Goal: Transaction & Acquisition: Purchase product/service

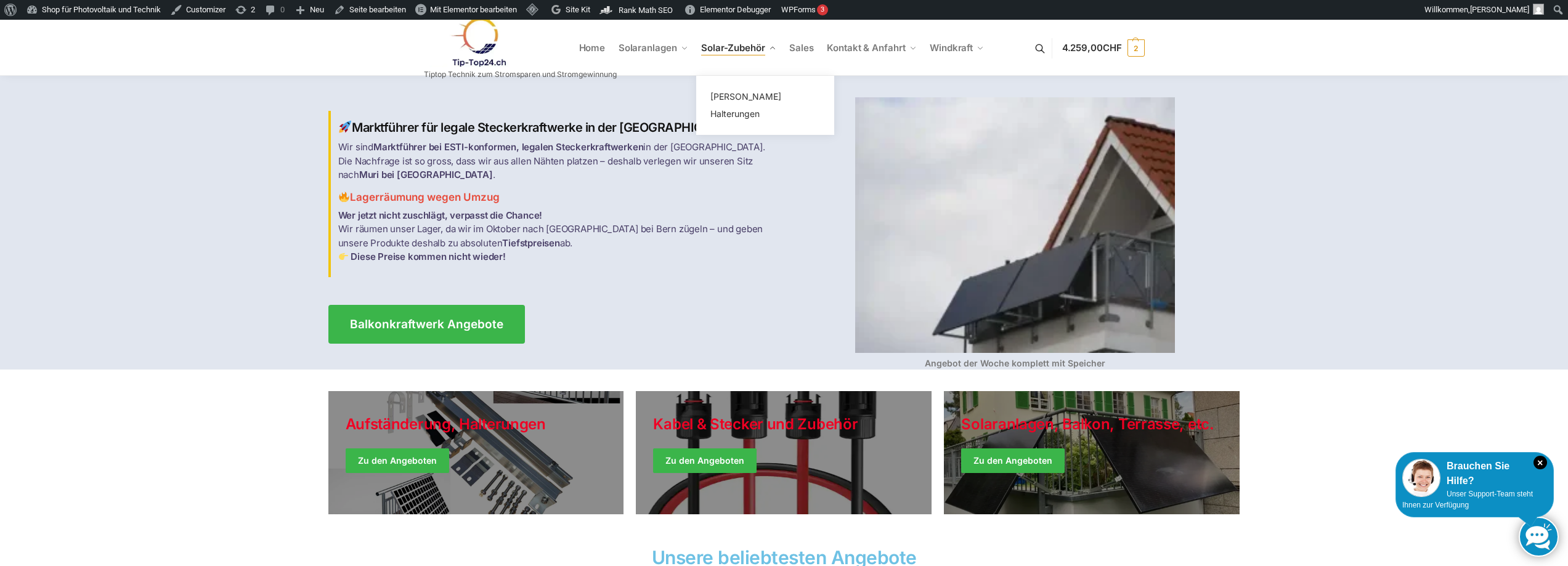
click at [739, 50] on span "Solar-Zubehör" at bounding box center [733, 47] width 64 height 12
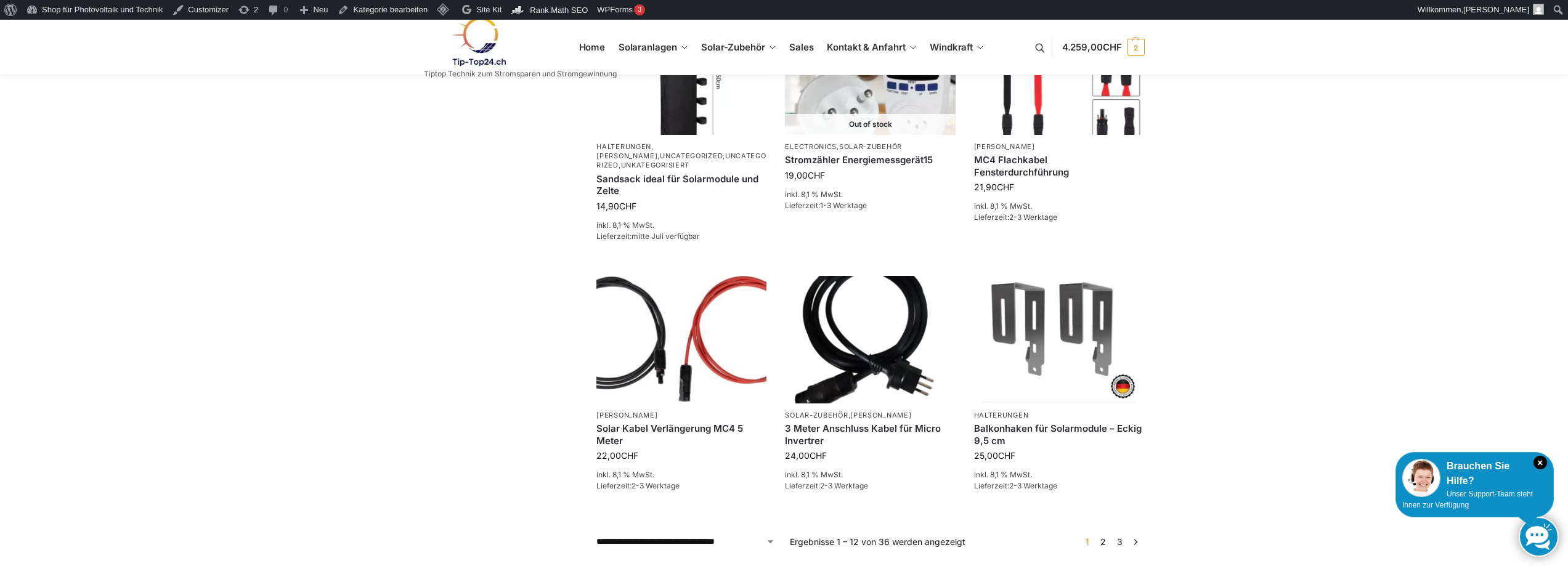
scroll to position [940, 0]
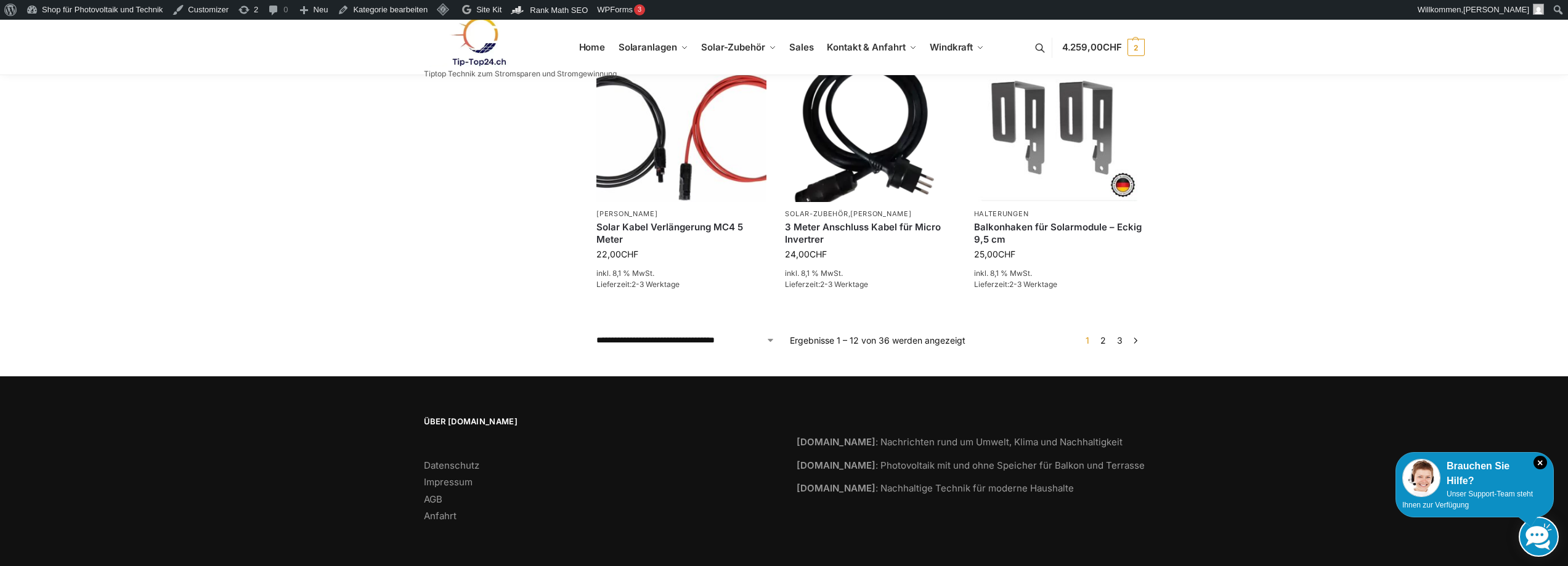
click at [1106, 343] on link "2" at bounding box center [1102, 340] width 12 height 11
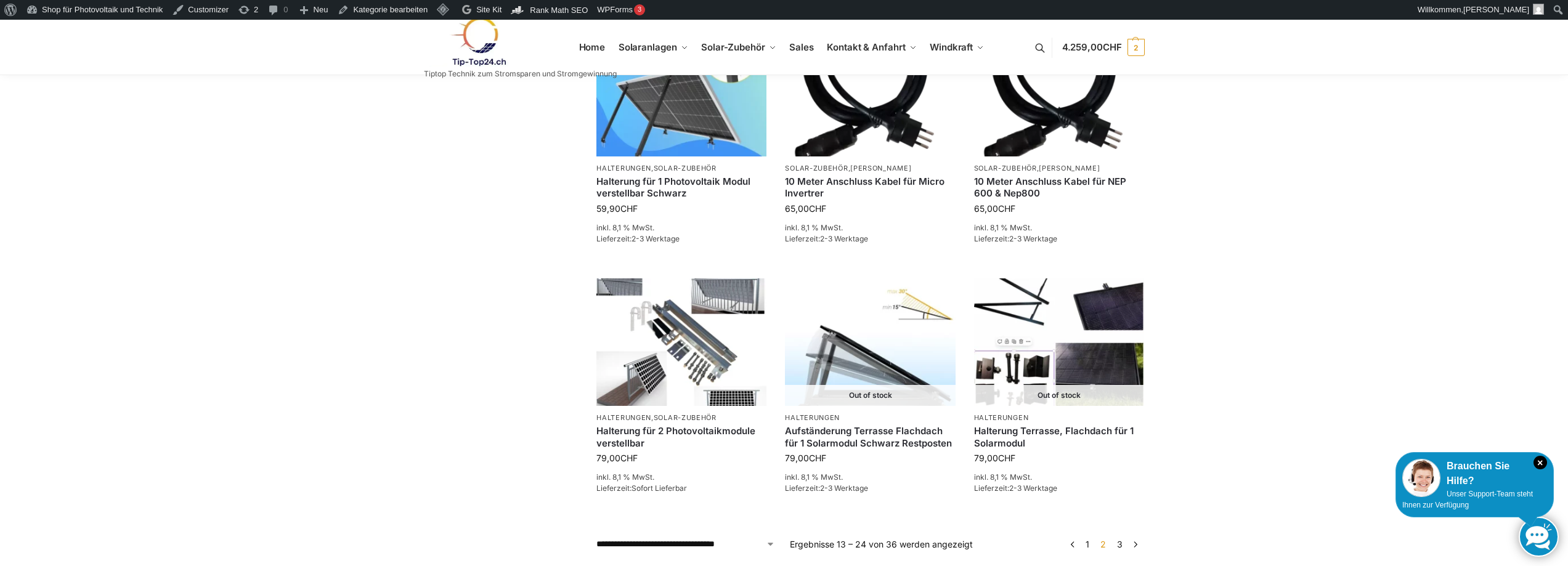
scroll to position [943, 0]
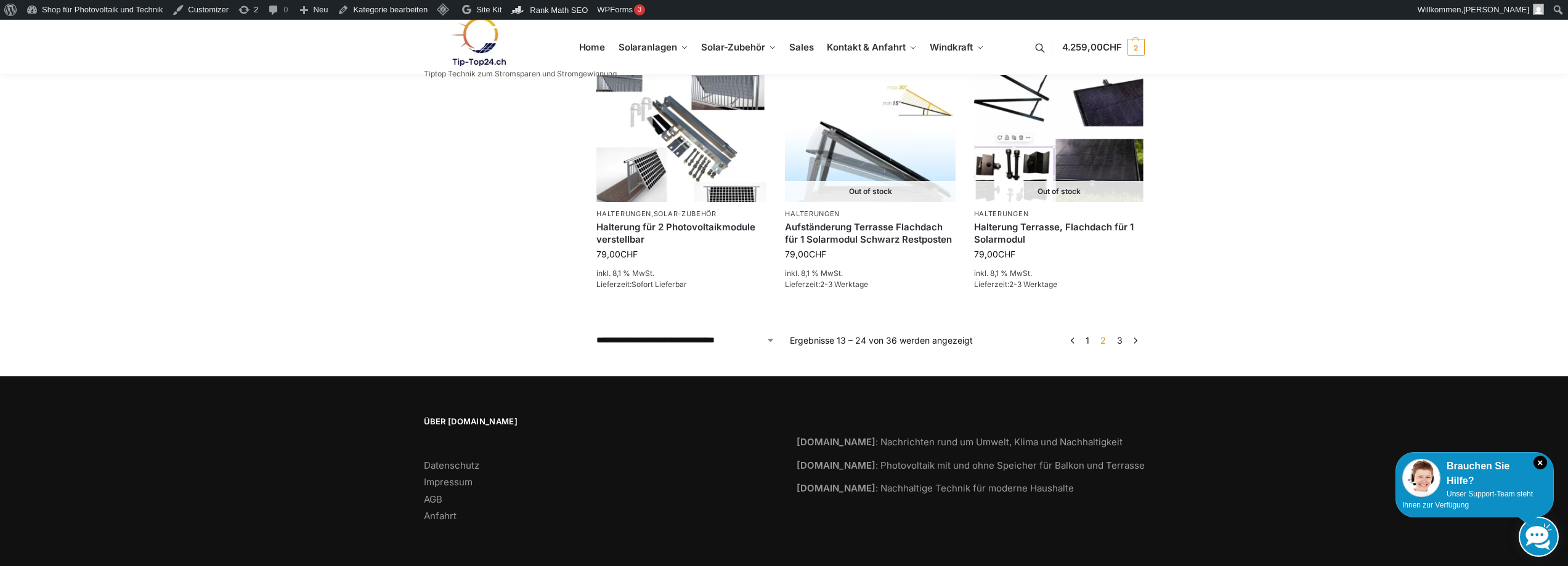
click at [1123, 340] on link "3" at bounding box center [1120, 340] width 12 height 11
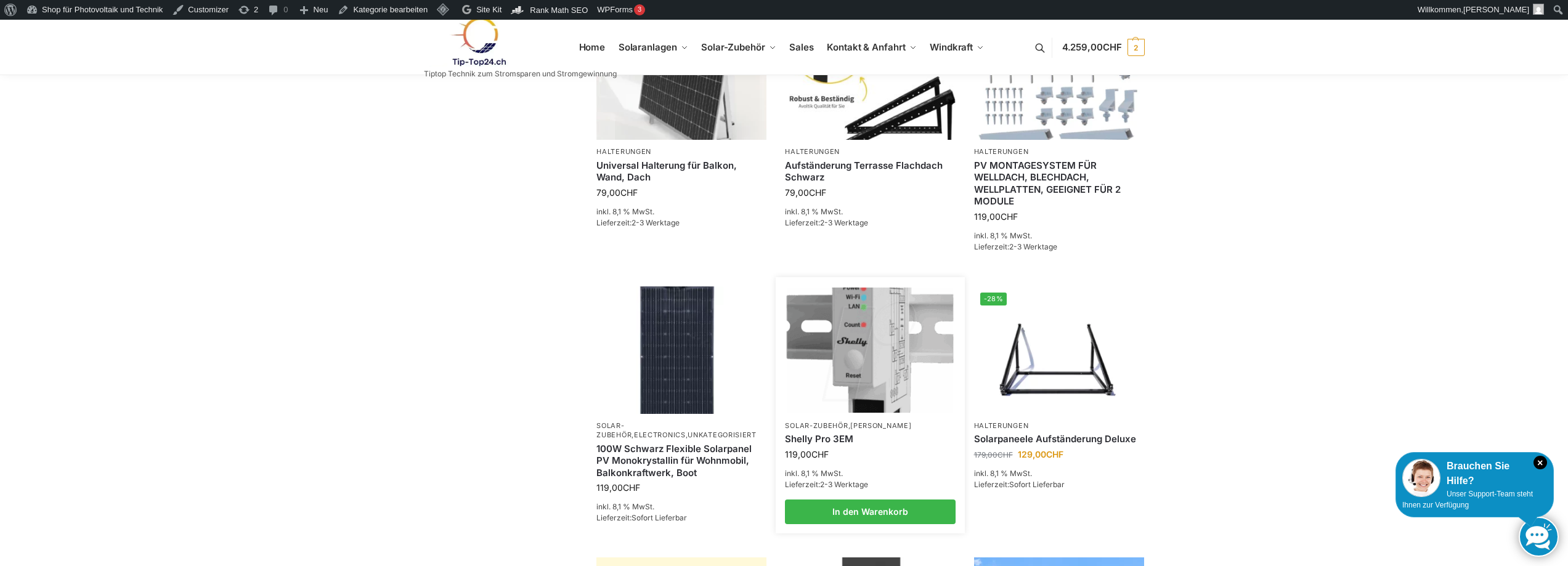
click at [892, 367] on img at bounding box center [870, 349] width 167 height 125
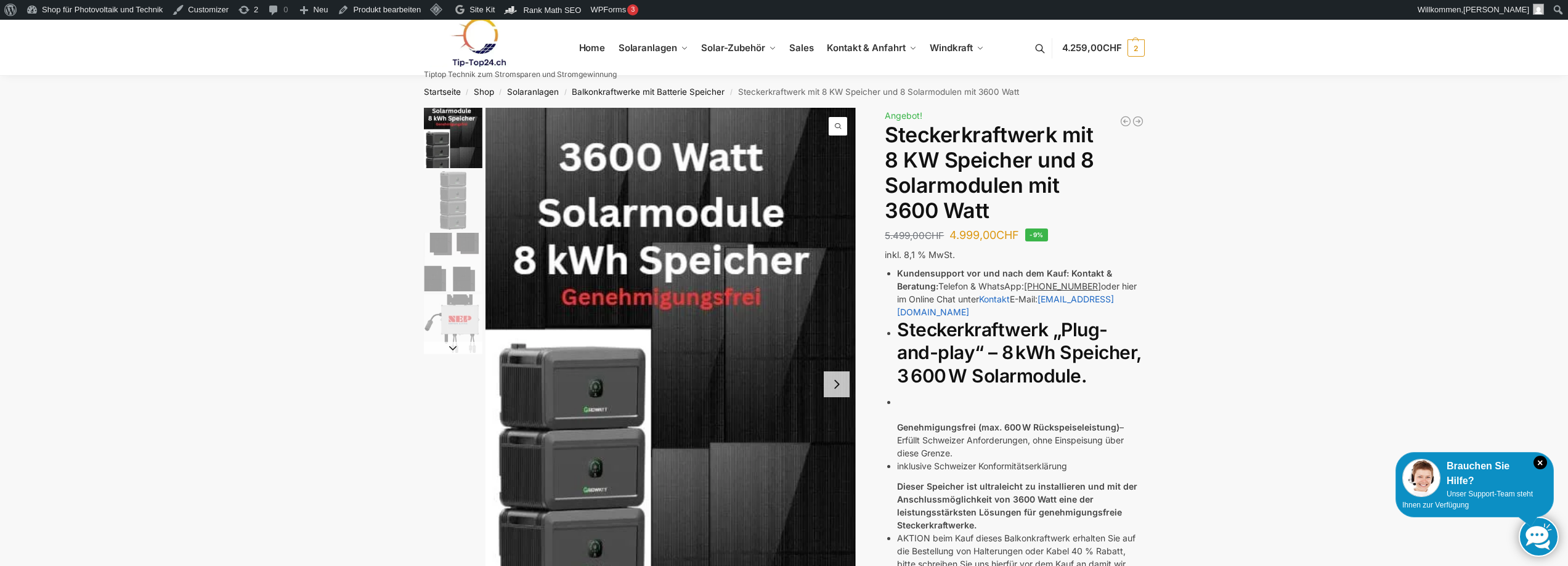
click at [473, 45] on img at bounding box center [477, 42] width 108 height 50
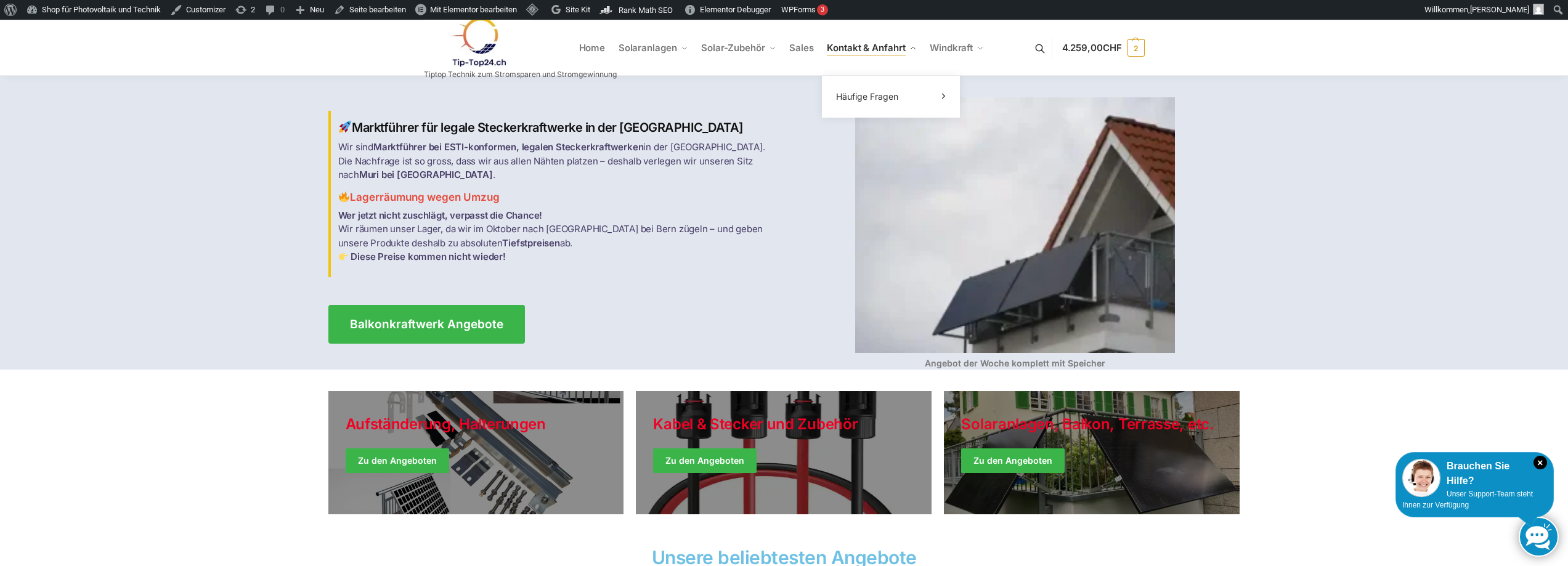
click at [851, 46] on span "Kontakt & Anfahrt" at bounding box center [866, 47] width 78 height 12
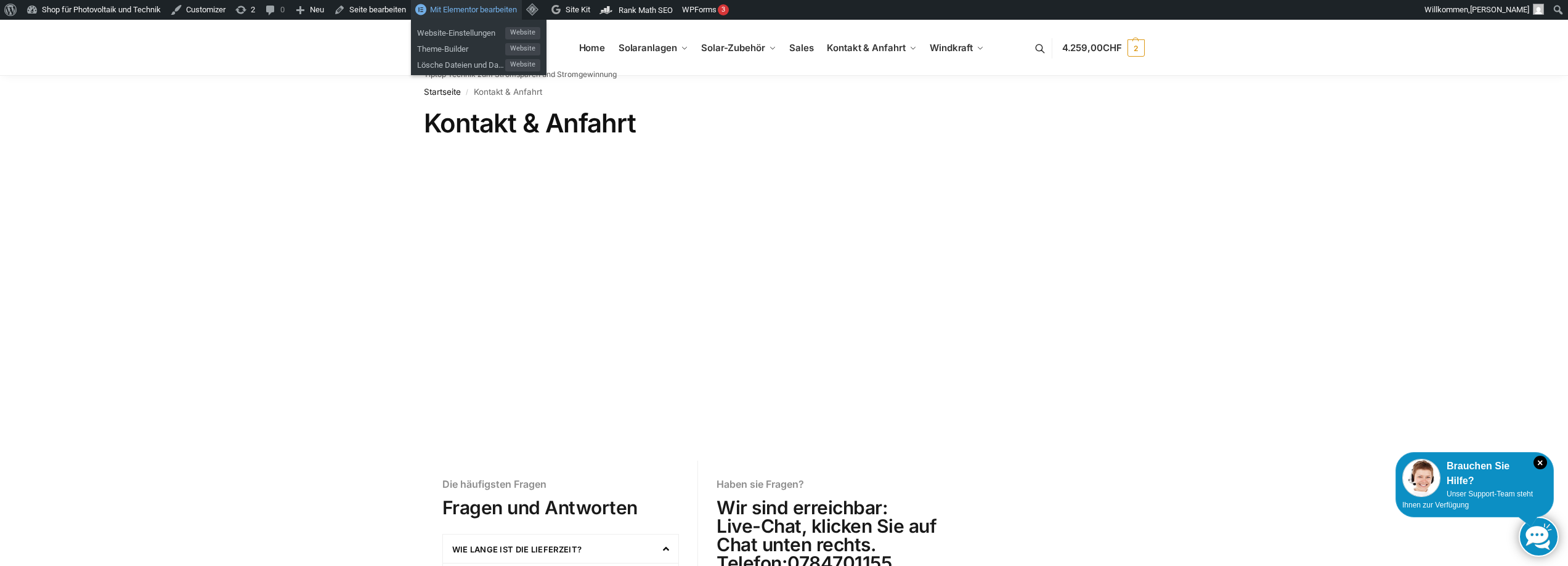
click at [469, 5] on span "Mit Elementor bearbeiten" at bounding box center [473, 9] width 87 height 9
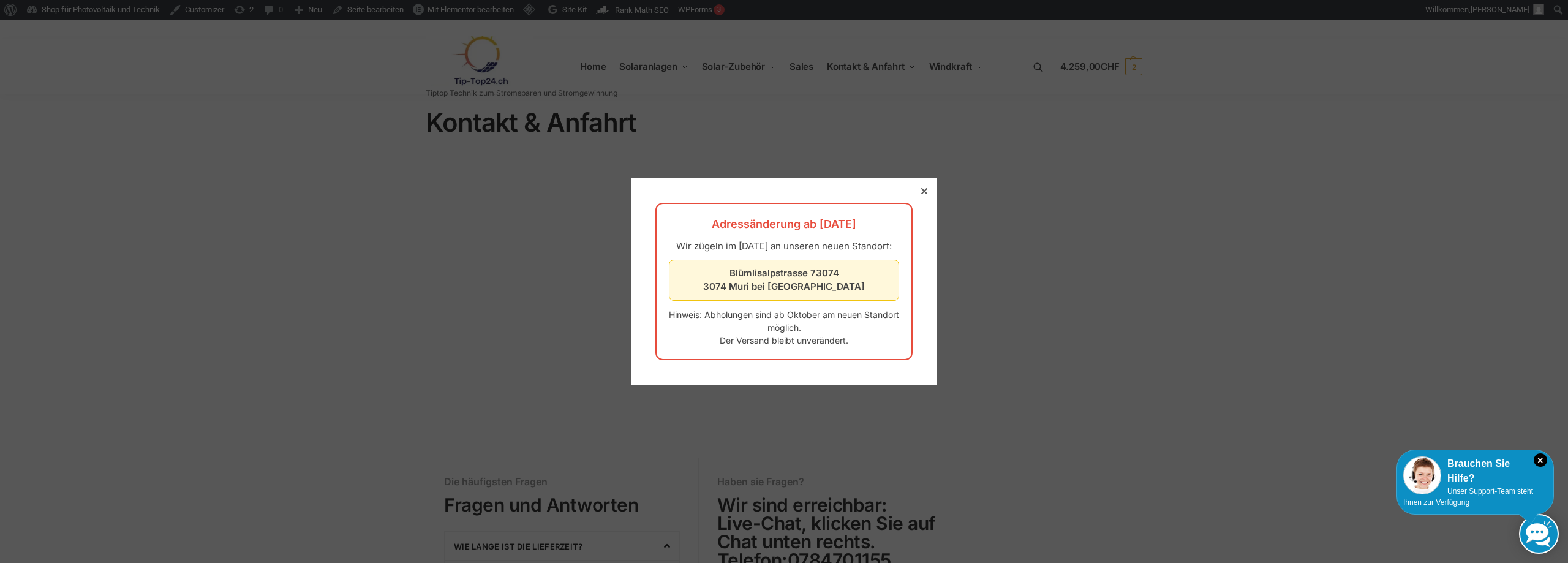
click at [921, 188] on icon at bounding box center [924, 191] width 6 height 6
